Goal: Information Seeking & Learning: Check status

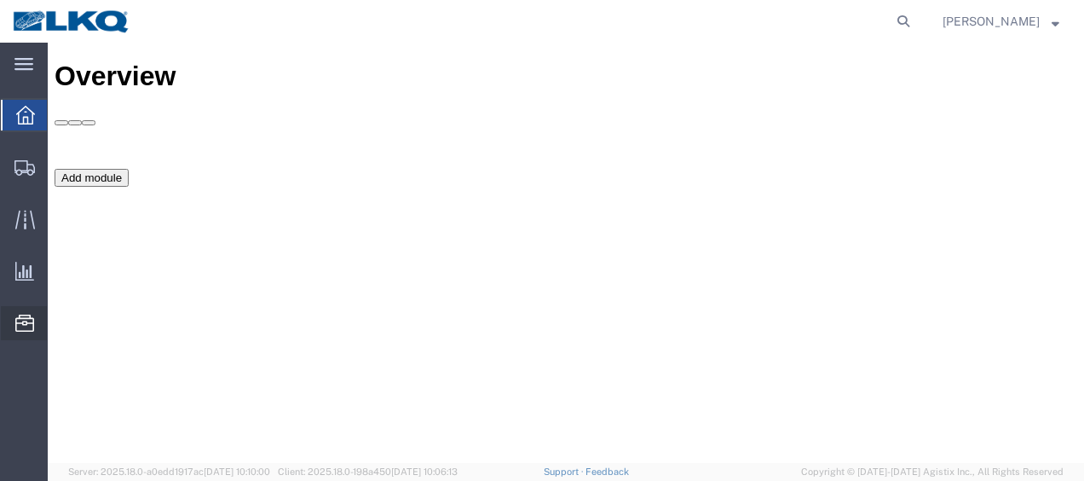
click at [0, 0] on span "Location Appointment" at bounding box center [0, 0] width 0 height 0
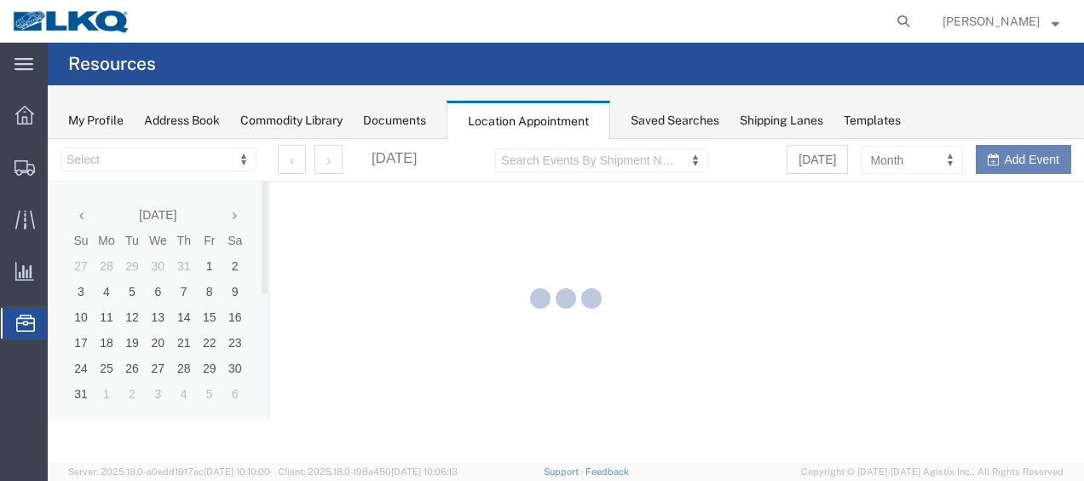
select select "27578"
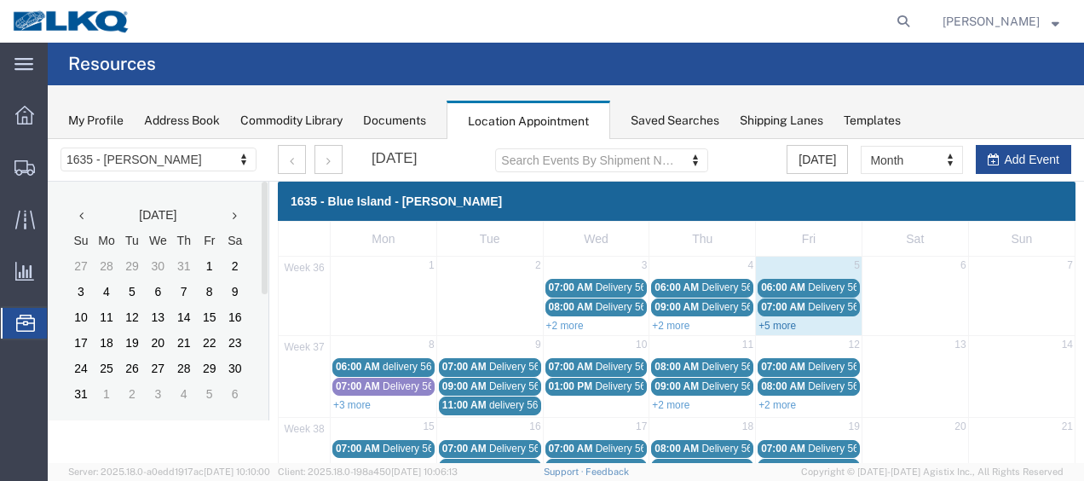
click at [772, 323] on link "+5 more" at bounding box center [776, 326] width 37 height 12
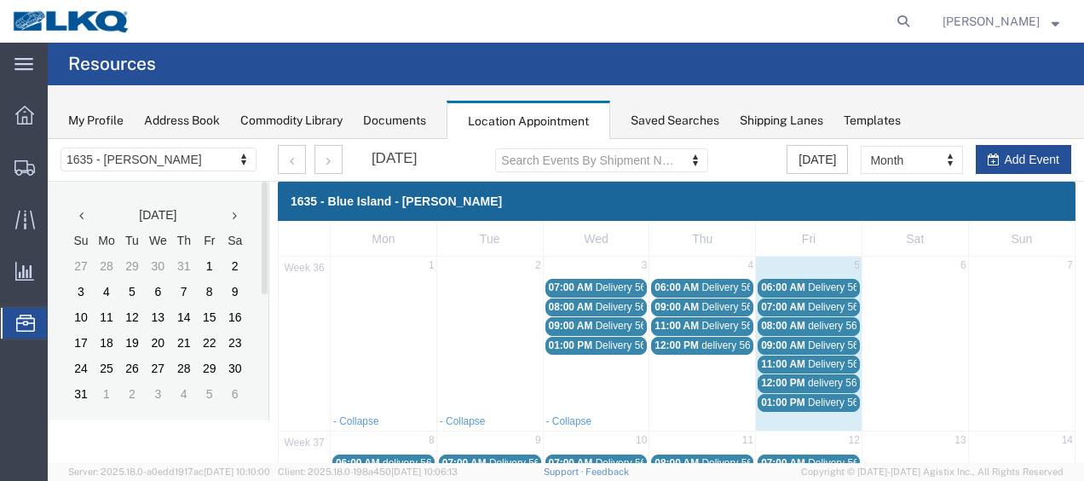
click at [784, 285] on span "06:00 AM" at bounding box center [783, 287] width 44 height 12
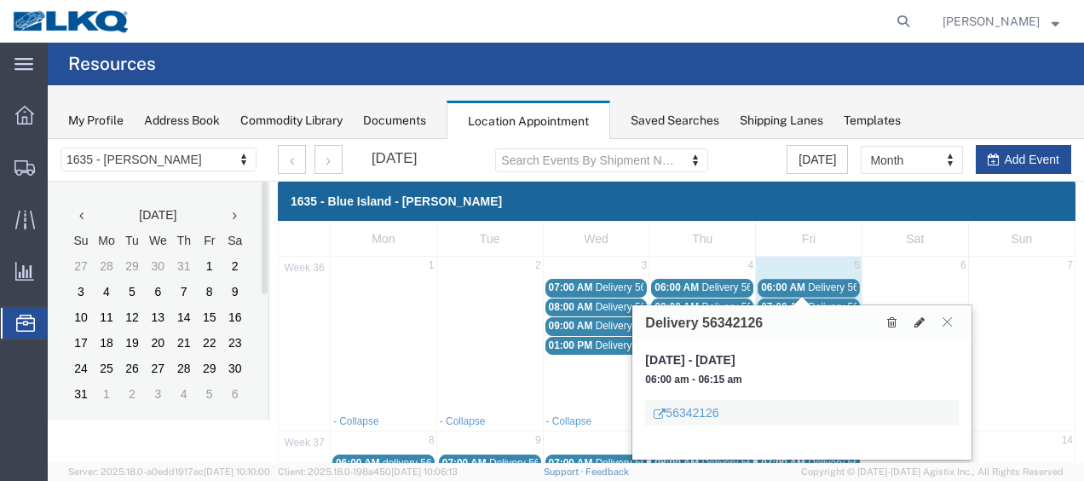
click at [941, 324] on button at bounding box center [947, 322] width 23 height 16
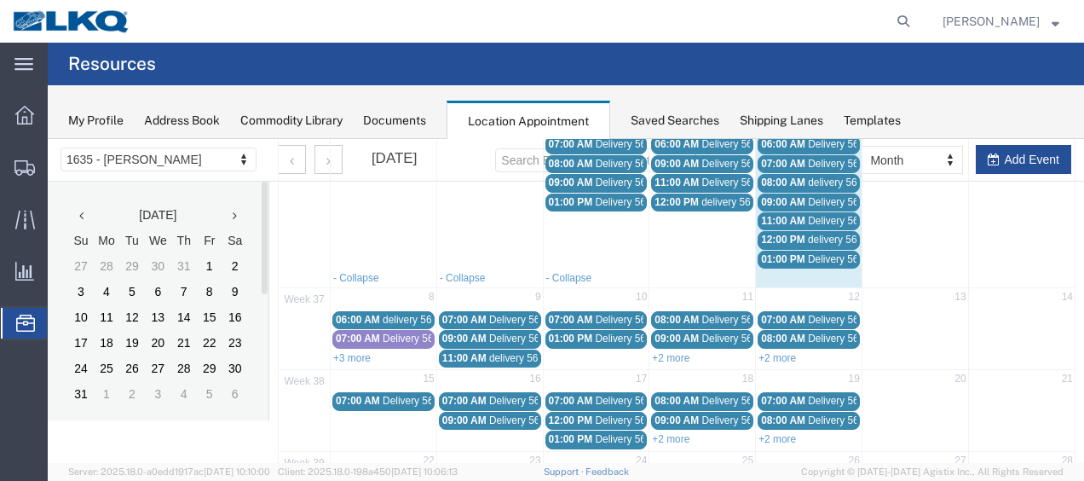
scroll to position [170, 0]
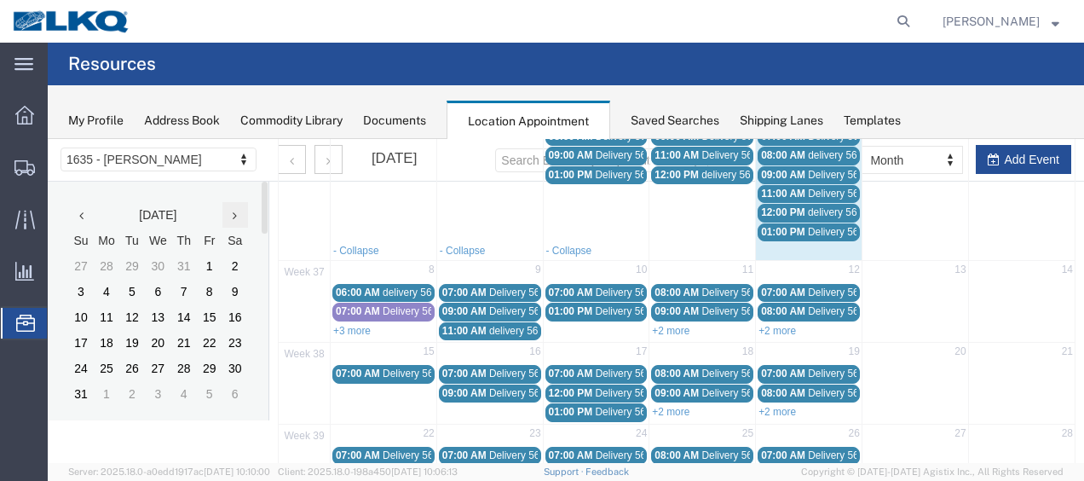
click at [234, 218] on icon at bounding box center [235, 216] width 4 height 12
click at [366, 325] on link "+3 more" at bounding box center [351, 331] width 37 height 12
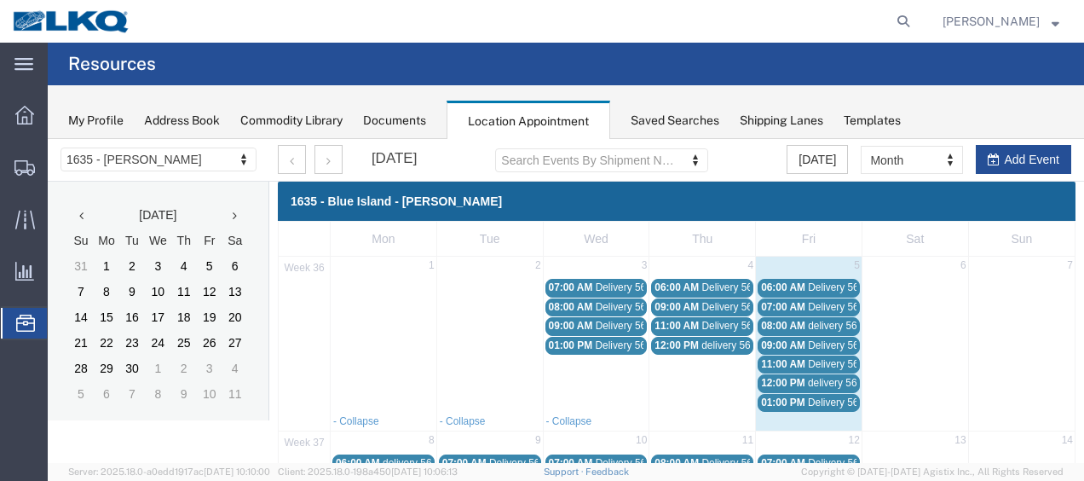
scroll to position [85, 0]
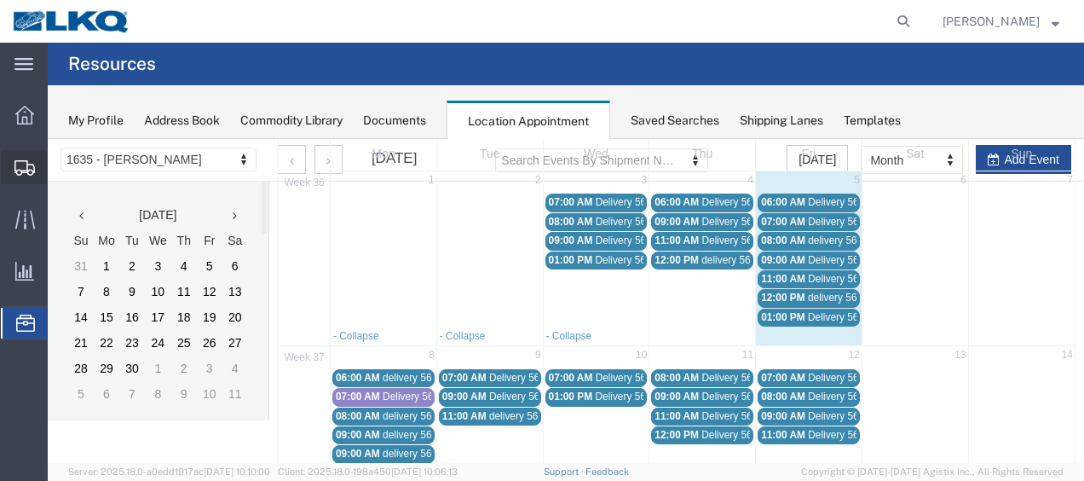
click at [0, 0] on span "Shipment Manager" at bounding box center [0, 0] width 0 height 0
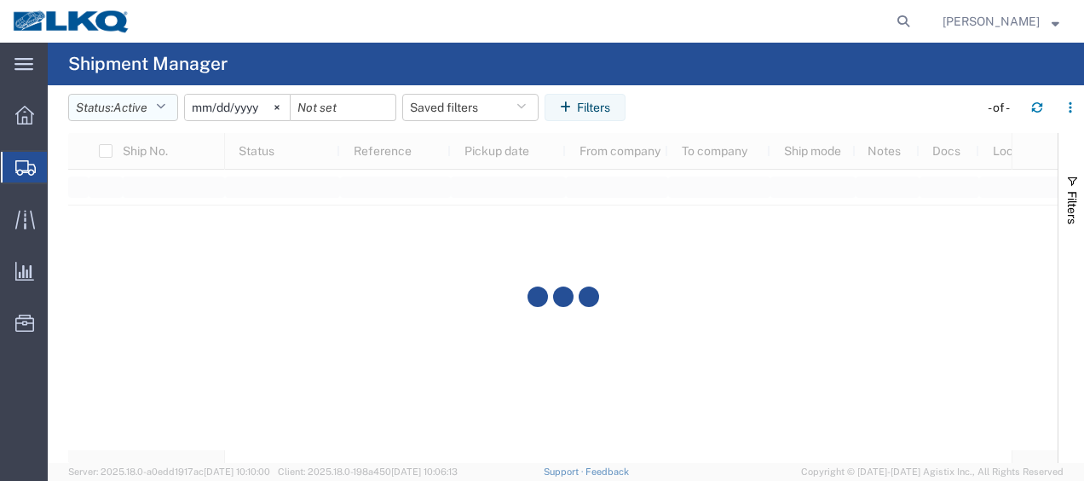
click at [177, 107] on button "Status: Active" at bounding box center [123, 107] width 110 height 27
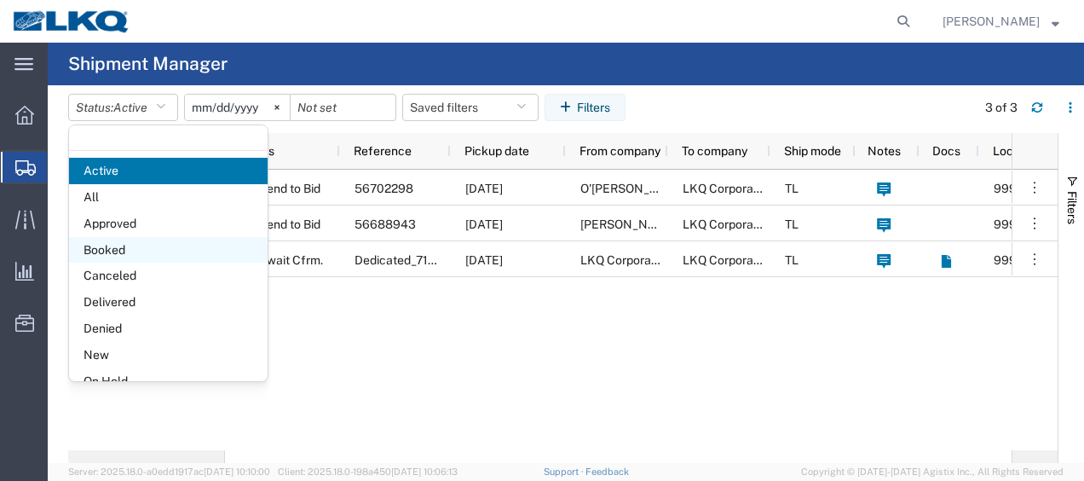
click at [121, 246] on span "Booked" at bounding box center [168, 250] width 199 height 26
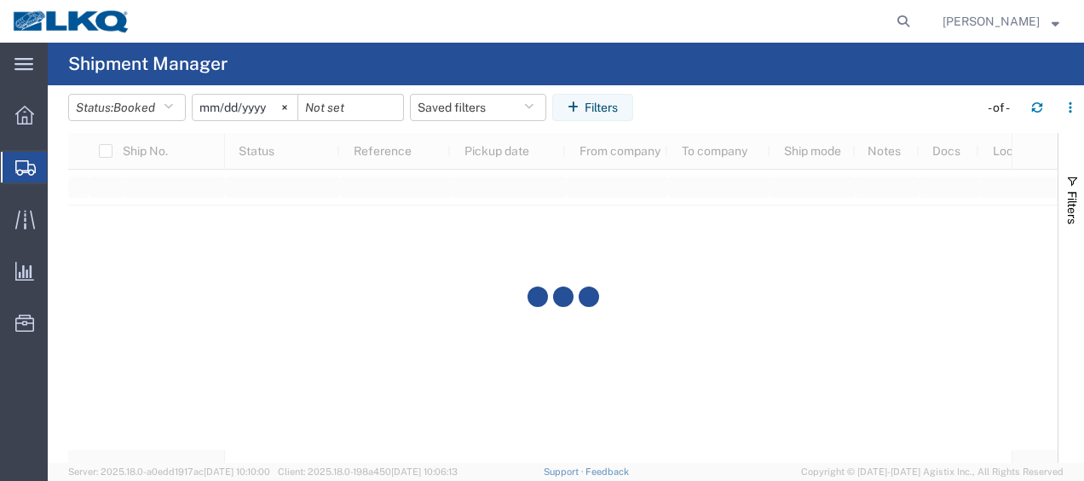
click at [207, 101] on input "[DATE]" at bounding box center [245, 108] width 105 height 26
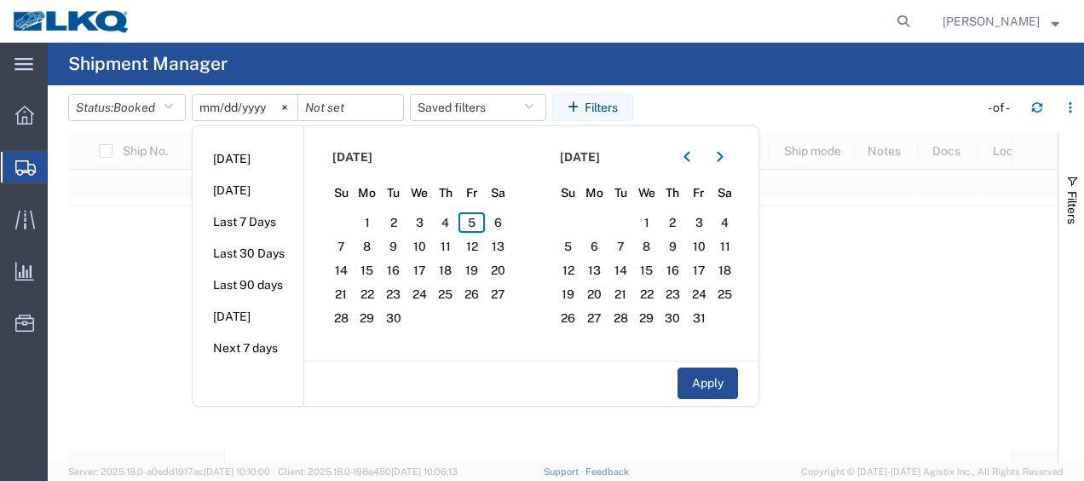
type input "[DATE]"
click at [481, 222] on span "5" at bounding box center [471, 222] width 26 height 20
click at [503, 226] on span "6" at bounding box center [498, 222] width 26 height 20
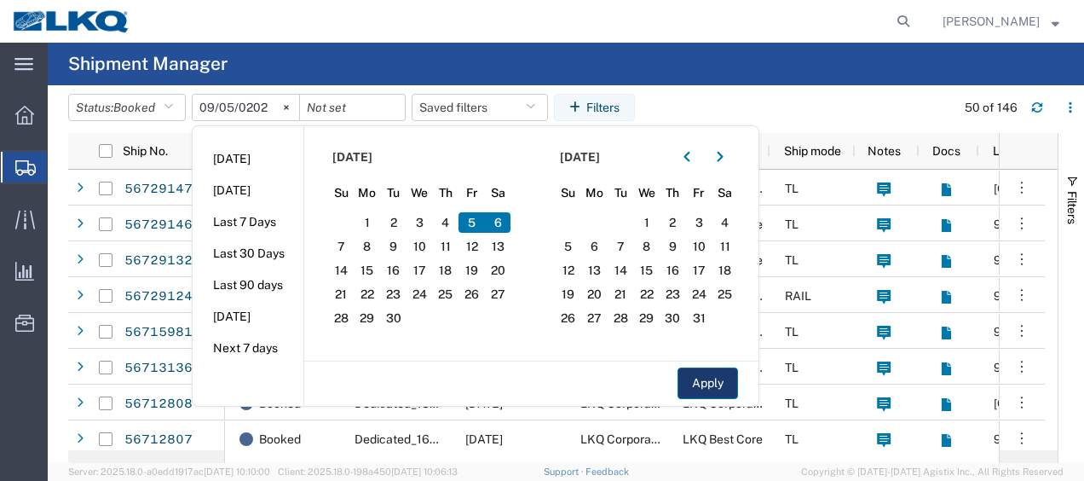
click at [717, 393] on button "Apply" at bounding box center [707, 383] width 60 height 32
type input "[DATE]"
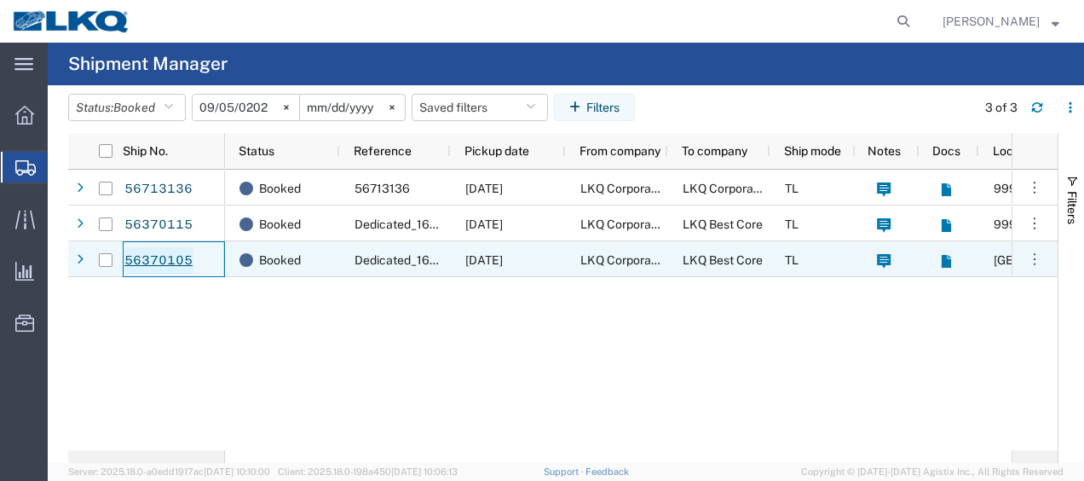
click at [182, 258] on link "56370105" at bounding box center [159, 260] width 70 height 27
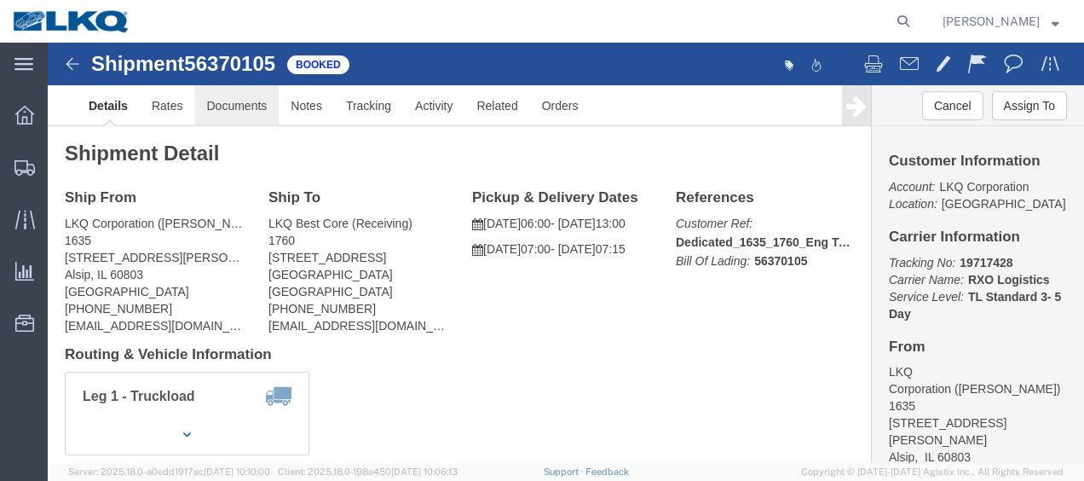
click link "Documents"
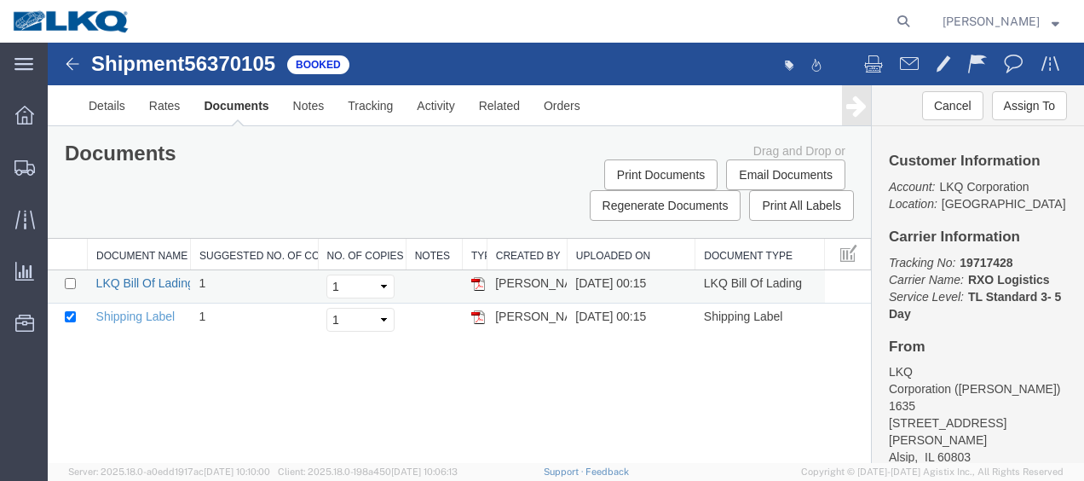
click at [149, 280] on link "LKQ Bill Of Lading" at bounding box center [145, 283] width 98 height 14
click at [73, 64] on img at bounding box center [72, 64] width 20 height 20
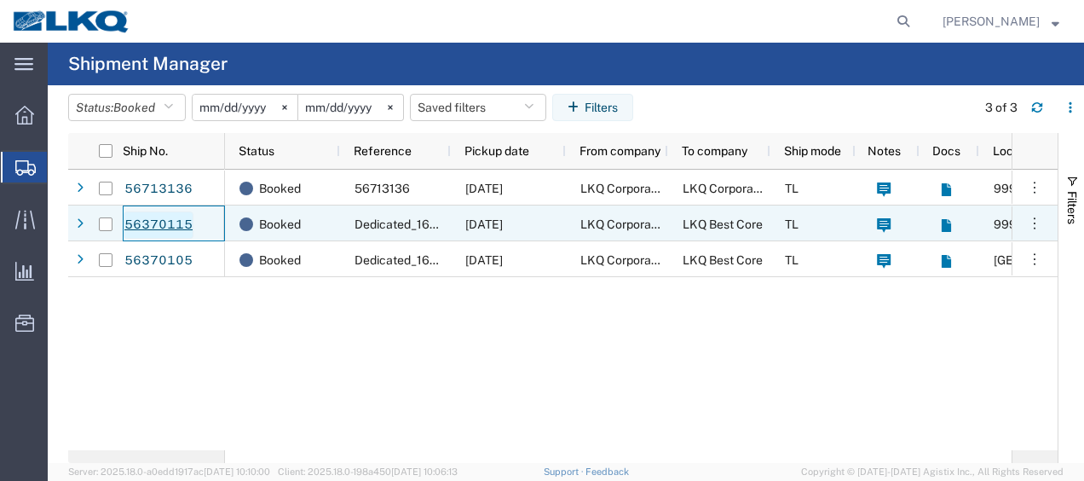
click at [169, 219] on link "56370115" at bounding box center [159, 224] width 70 height 27
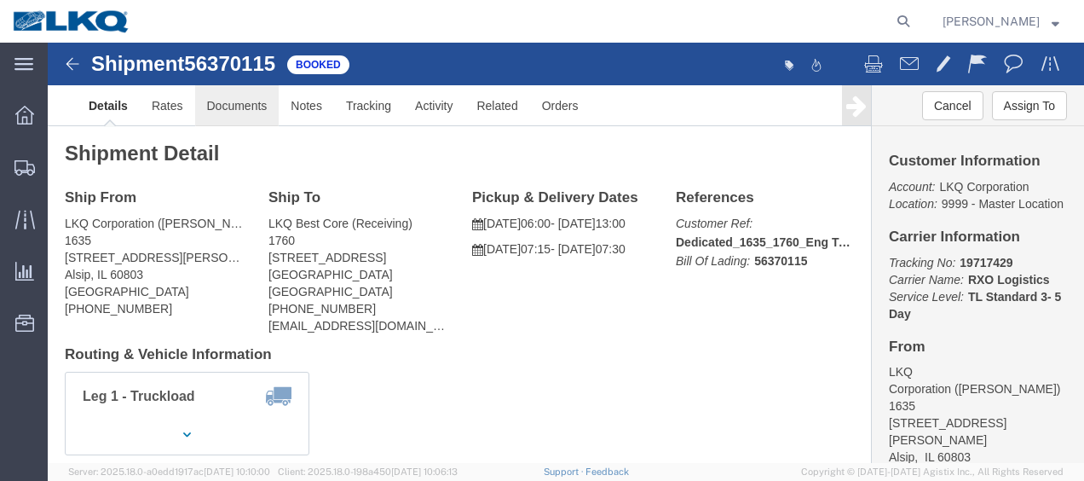
click link "Documents"
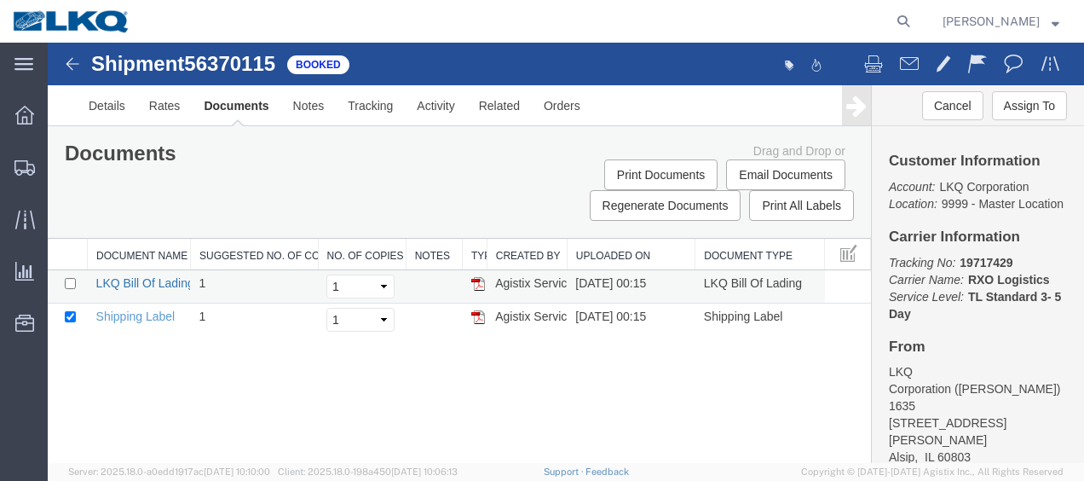
click at [150, 278] on link "LKQ Bill Of Lading" at bounding box center [145, 283] width 98 height 14
click at [70, 67] on img at bounding box center [72, 64] width 20 height 20
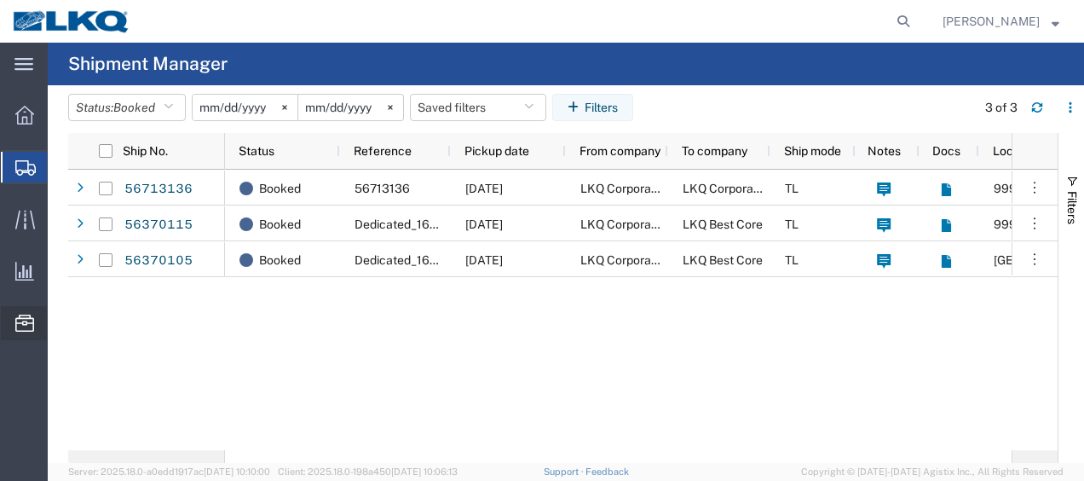
click at [0, 0] on span "Location Appointment" at bounding box center [0, 0] width 0 height 0
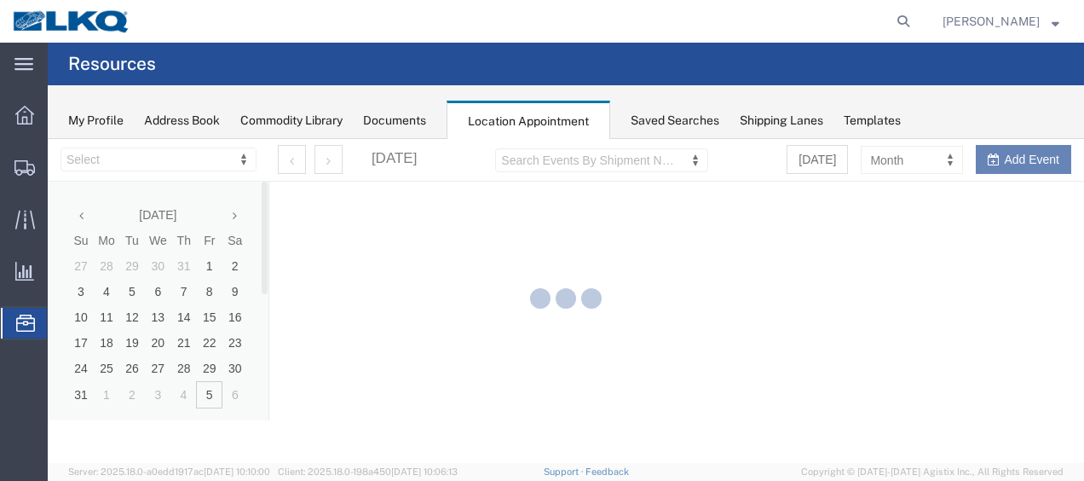
select select "27578"
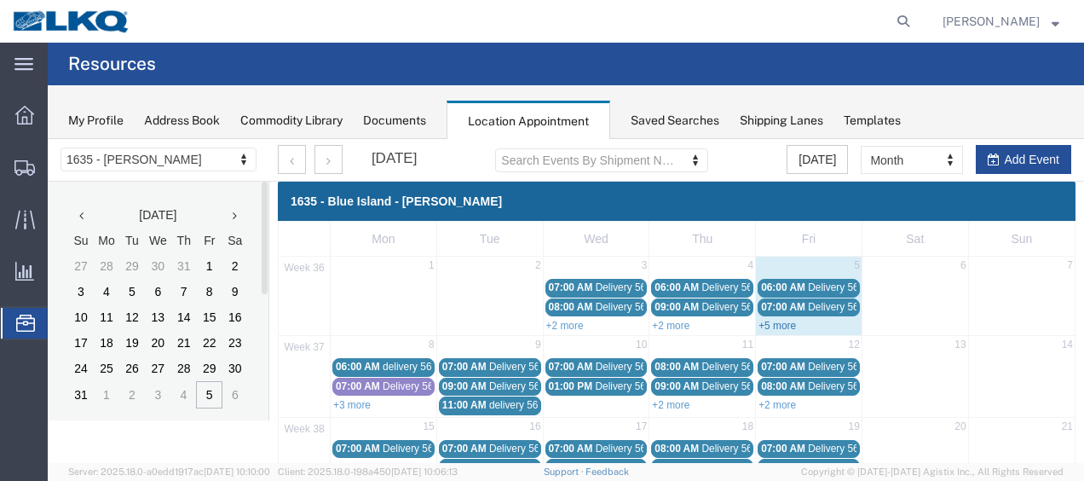
click at [770, 323] on link "+5 more" at bounding box center [776, 326] width 37 height 12
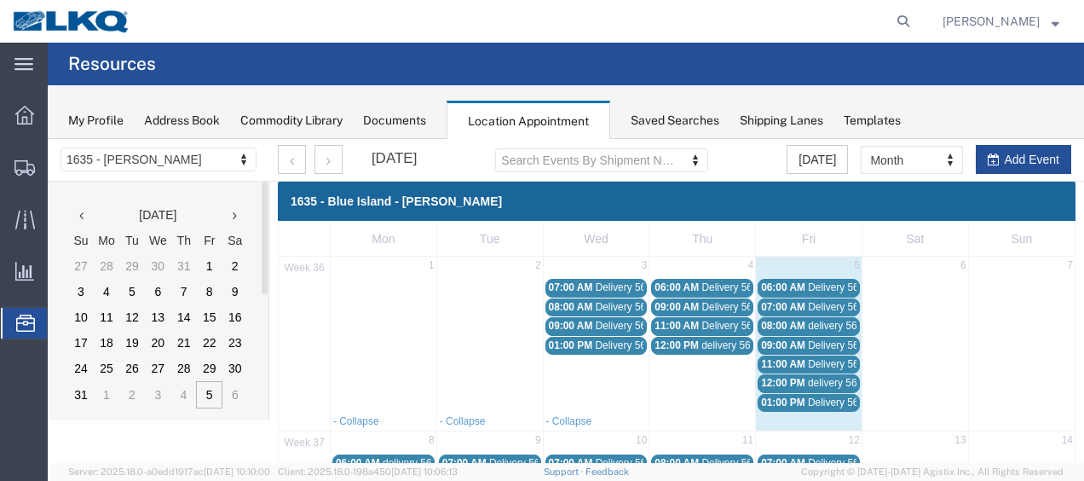
click at [781, 303] on span "07:00 AM" at bounding box center [783, 307] width 44 height 12
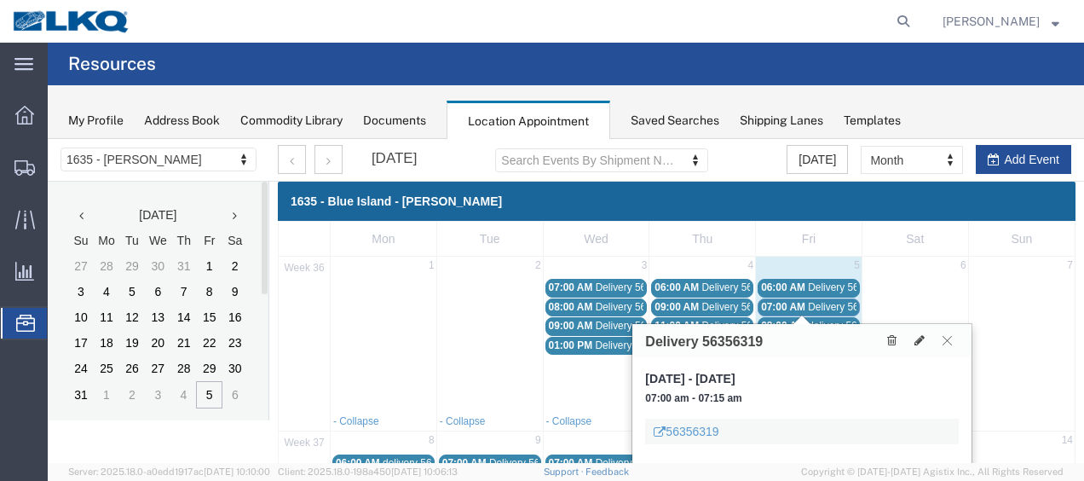
click at [951, 343] on icon at bounding box center [946, 340] width 9 height 10
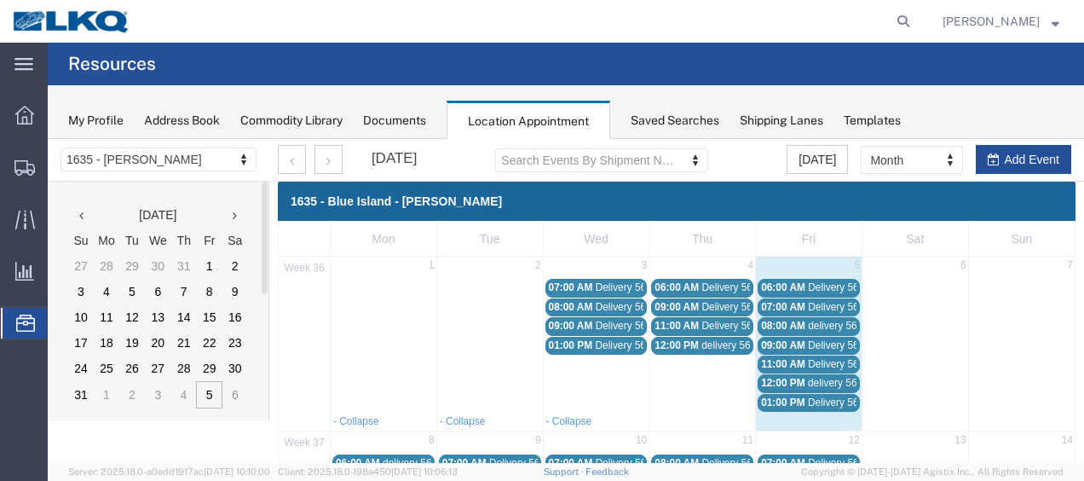
click at [788, 358] on span "11:00 AM" at bounding box center [783, 364] width 44 height 12
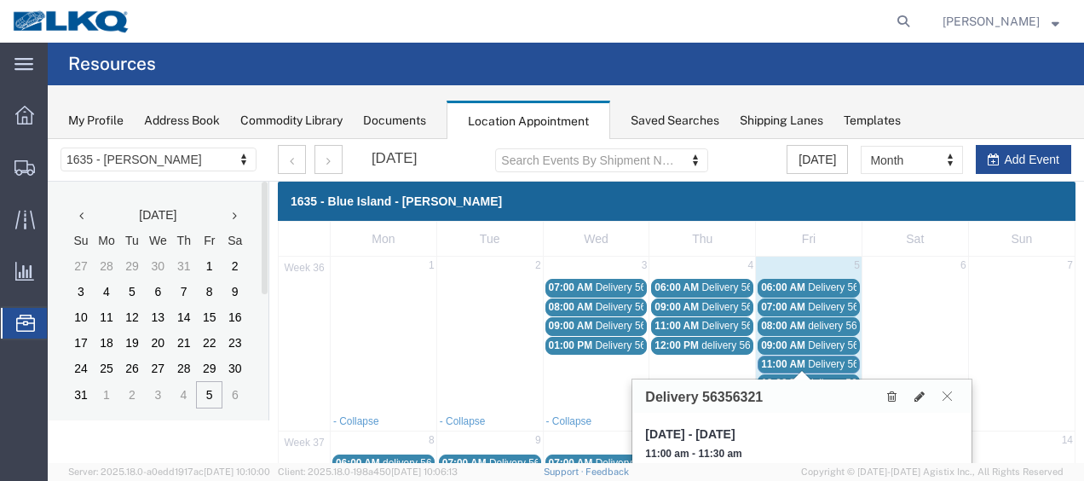
click at [944, 395] on icon at bounding box center [946, 395] width 9 height 10
